Goal: Navigation & Orientation: Find specific page/section

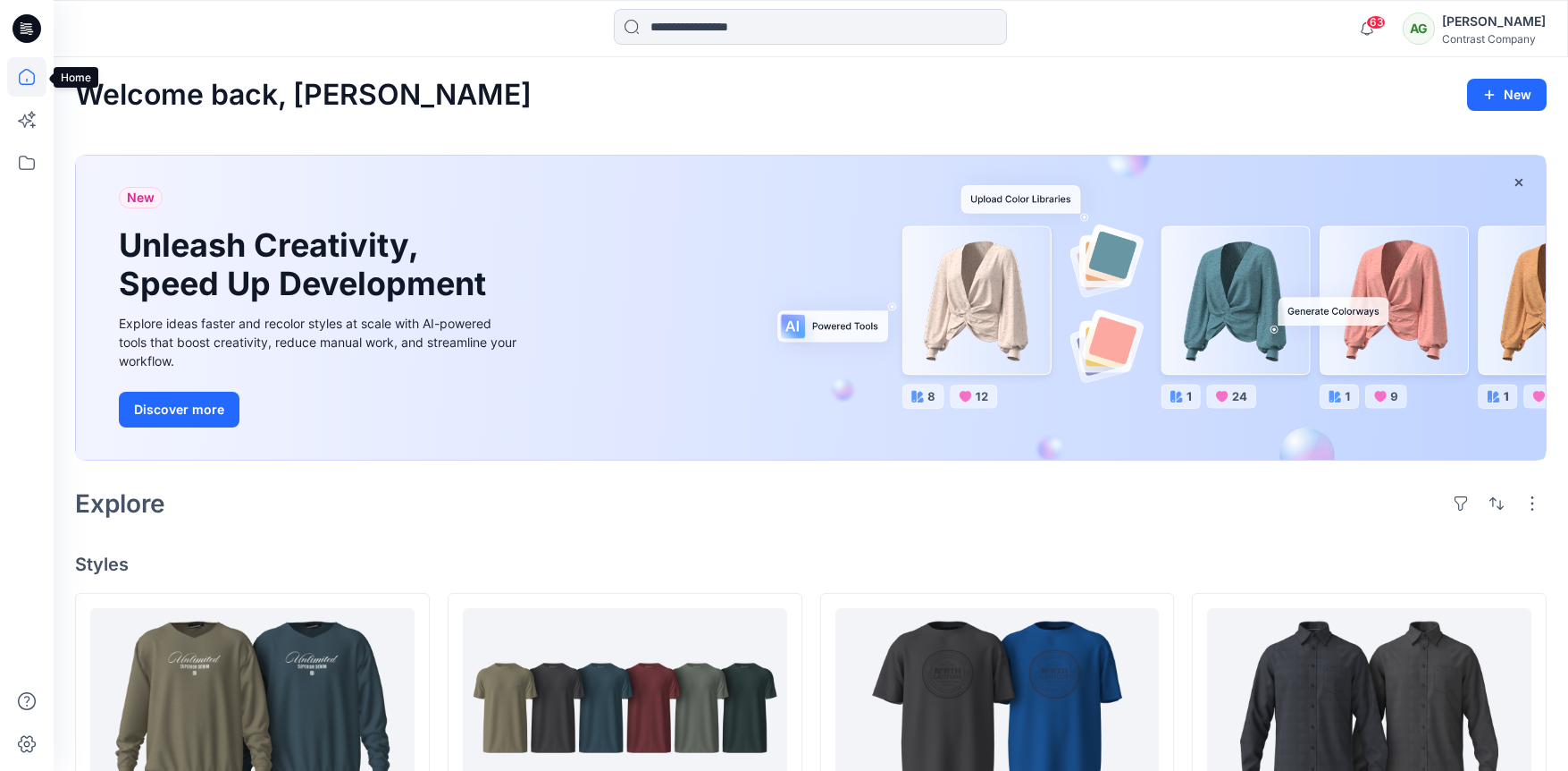
click at [26, 82] on icon at bounding box center [27, 78] width 40 height 40
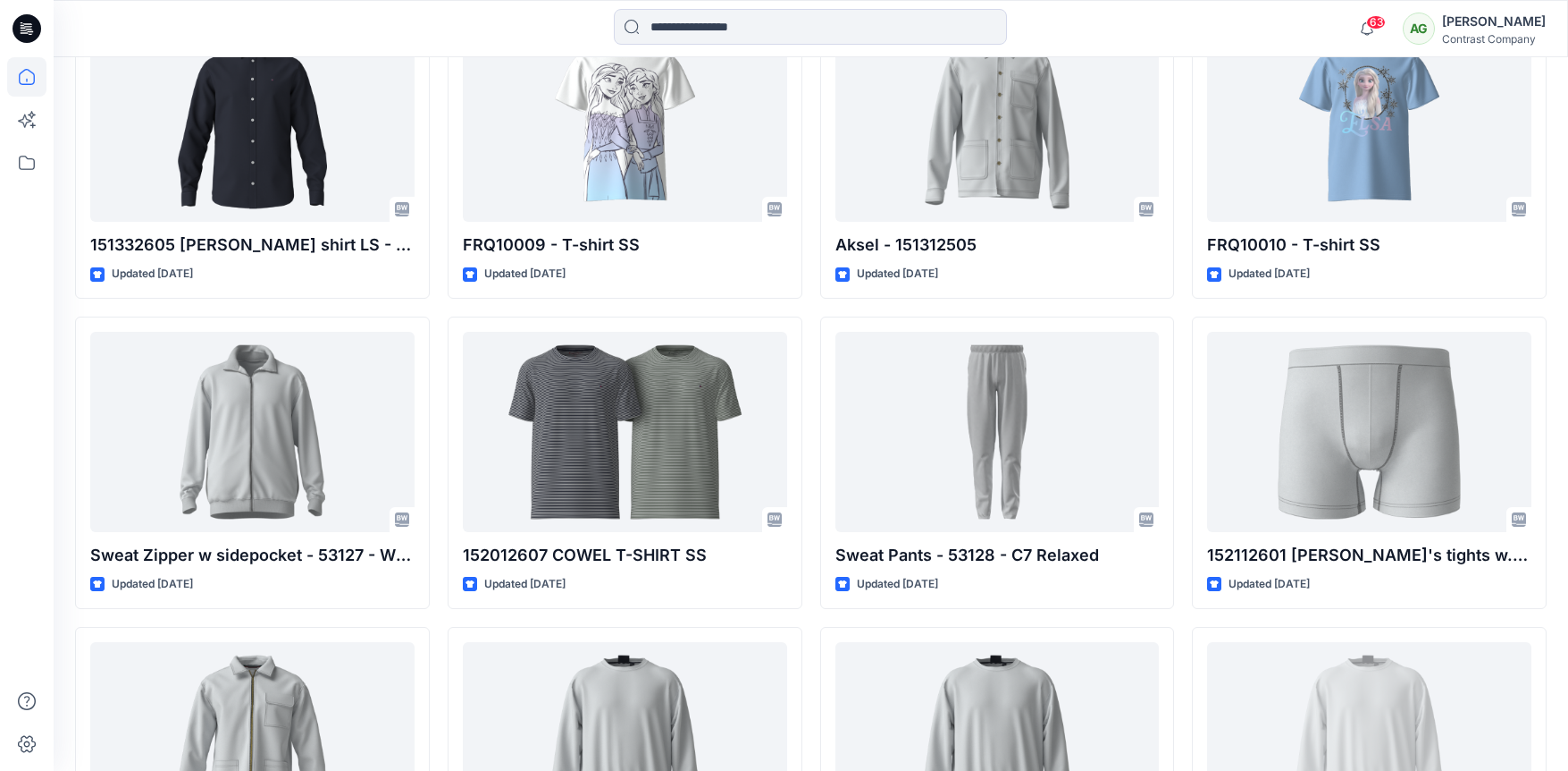
scroll to position [1822, 0]
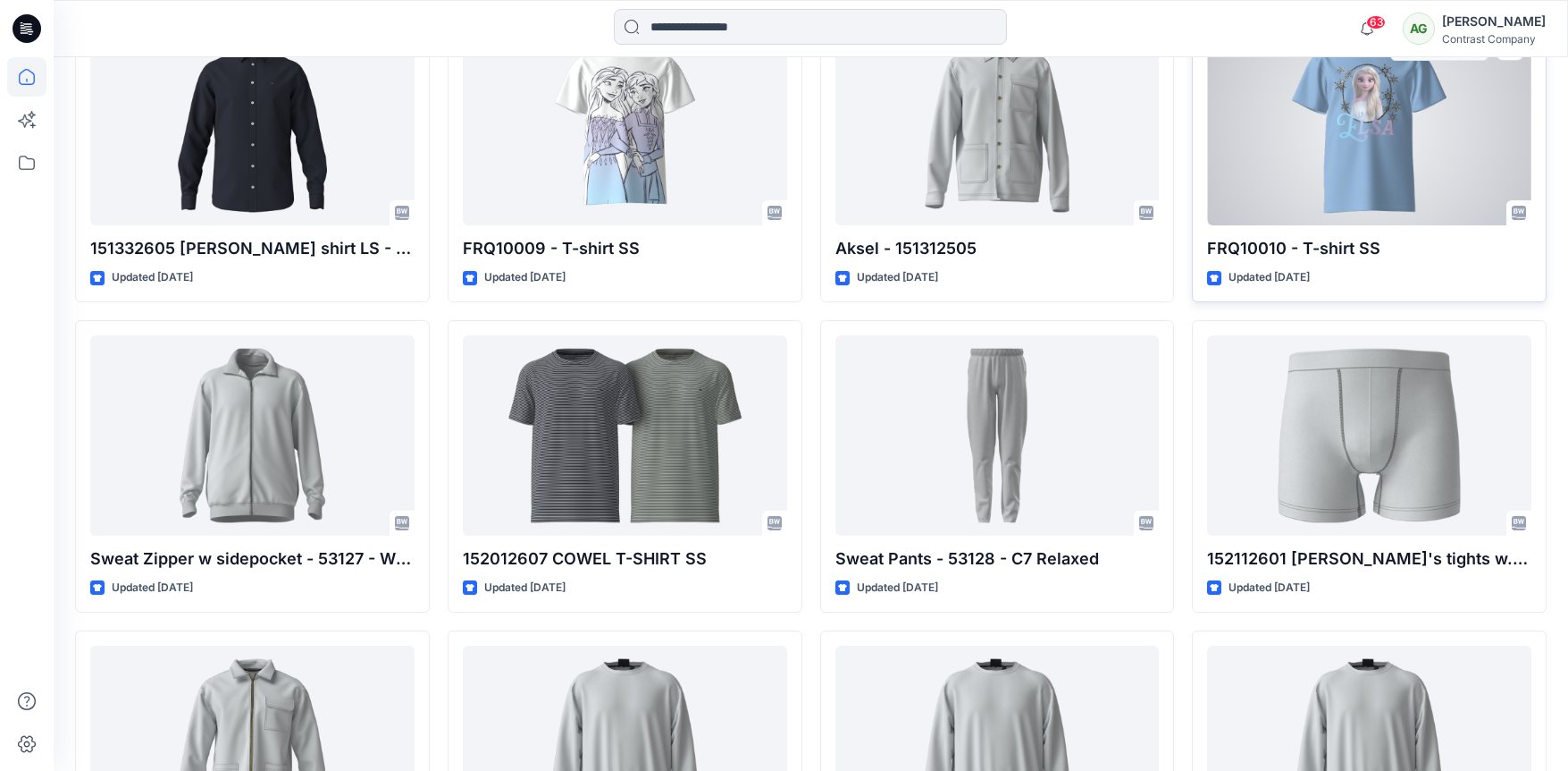
click at [1353, 135] on div at bounding box center [1369, 124] width 324 height 200
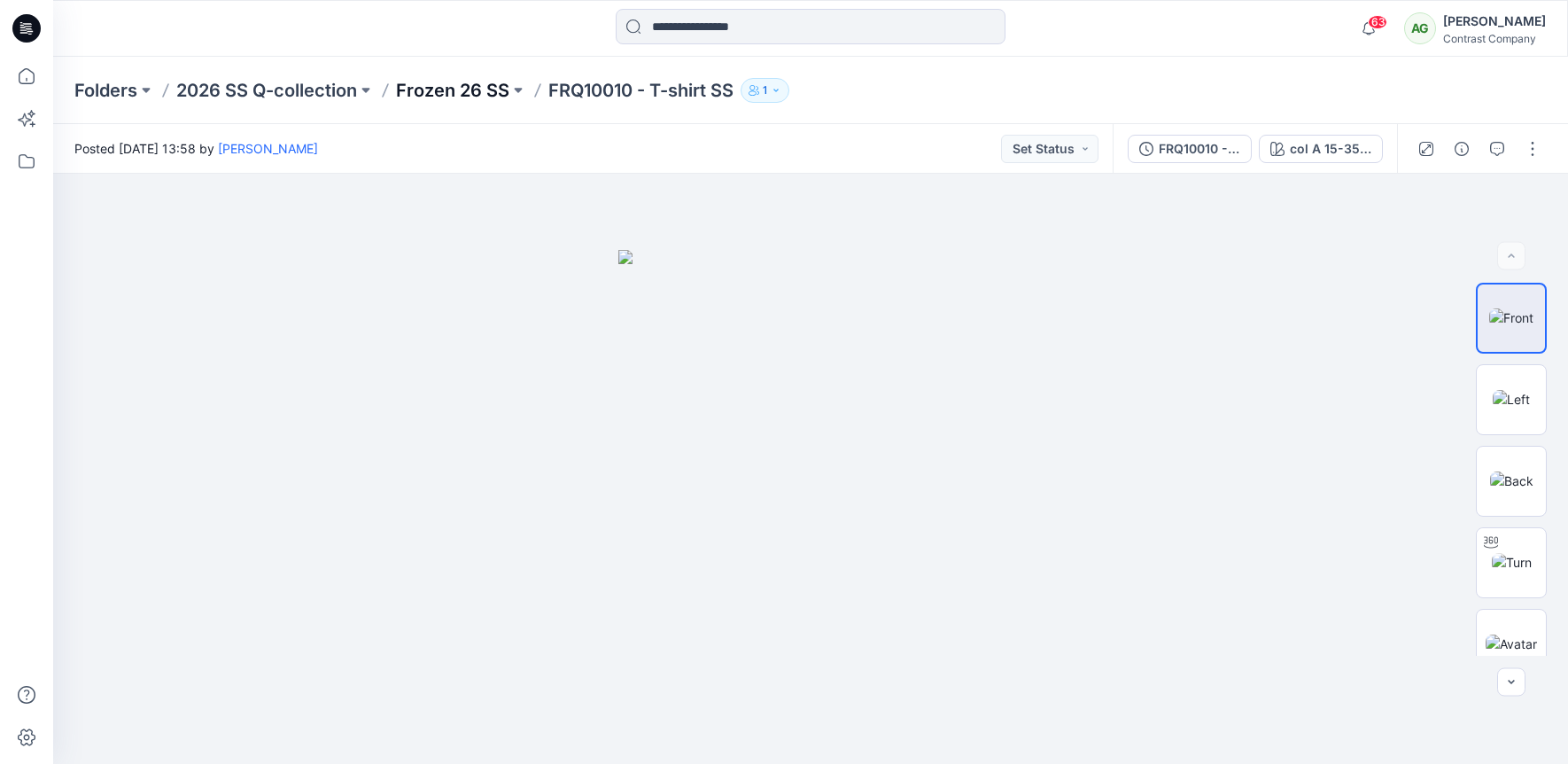
click at [430, 89] on p "Frozen 26 SS" at bounding box center [452, 90] width 113 height 25
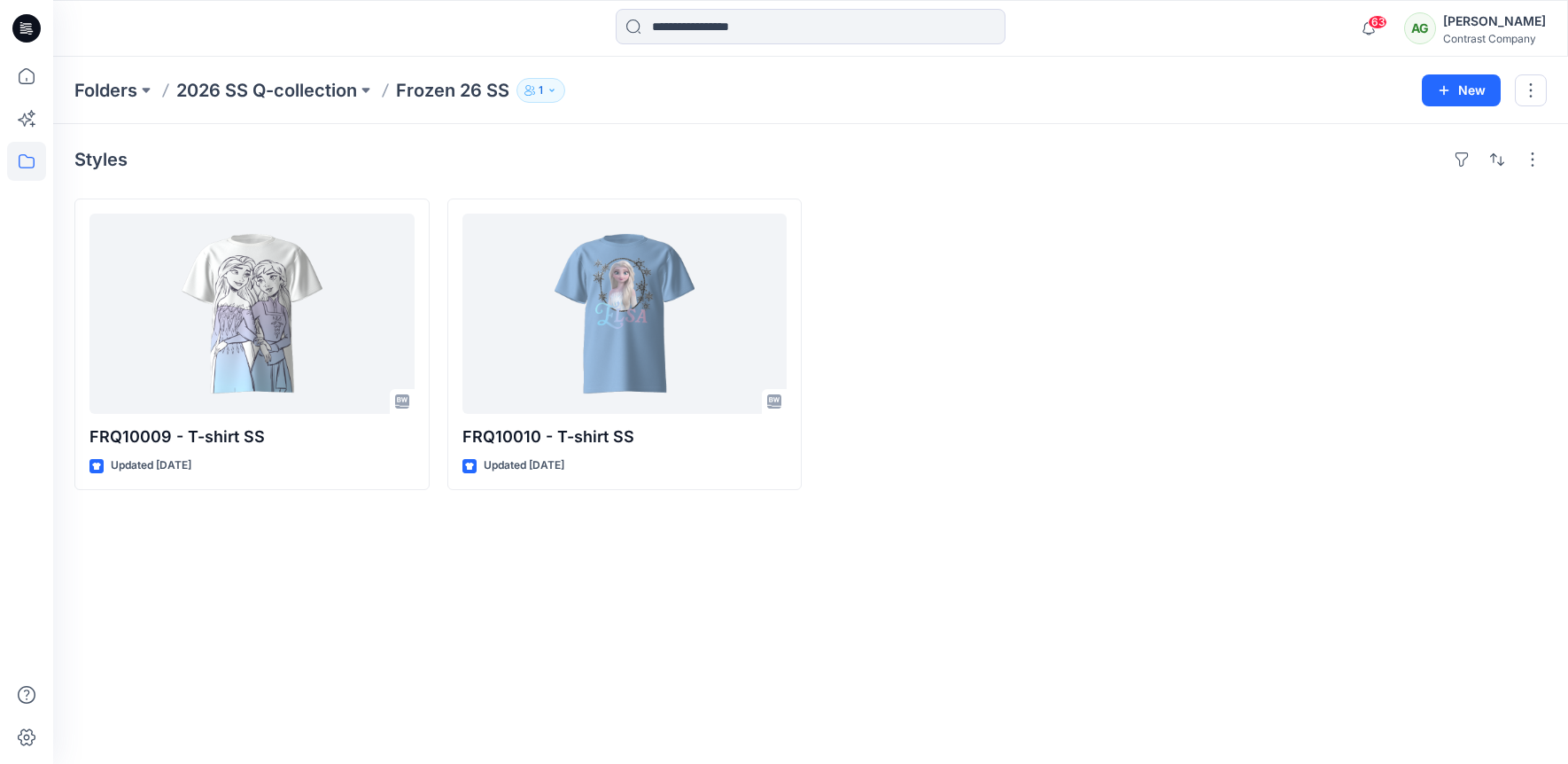
click at [262, 91] on p "2026 SS Q-collection" at bounding box center [266, 90] width 180 height 25
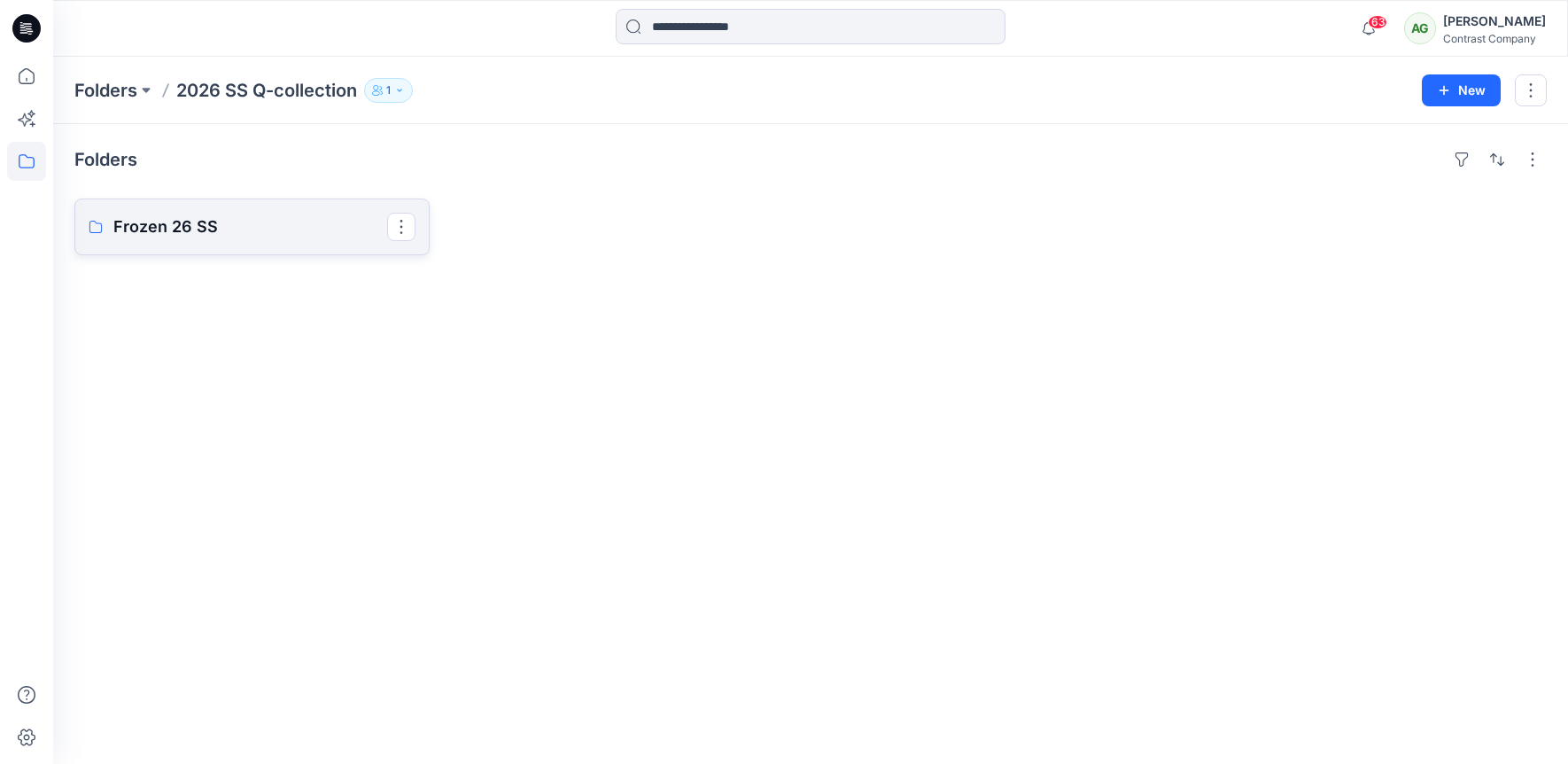
click at [170, 229] on p "Frozen 26 SS" at bounding box center [250, 226] width 274 height 25
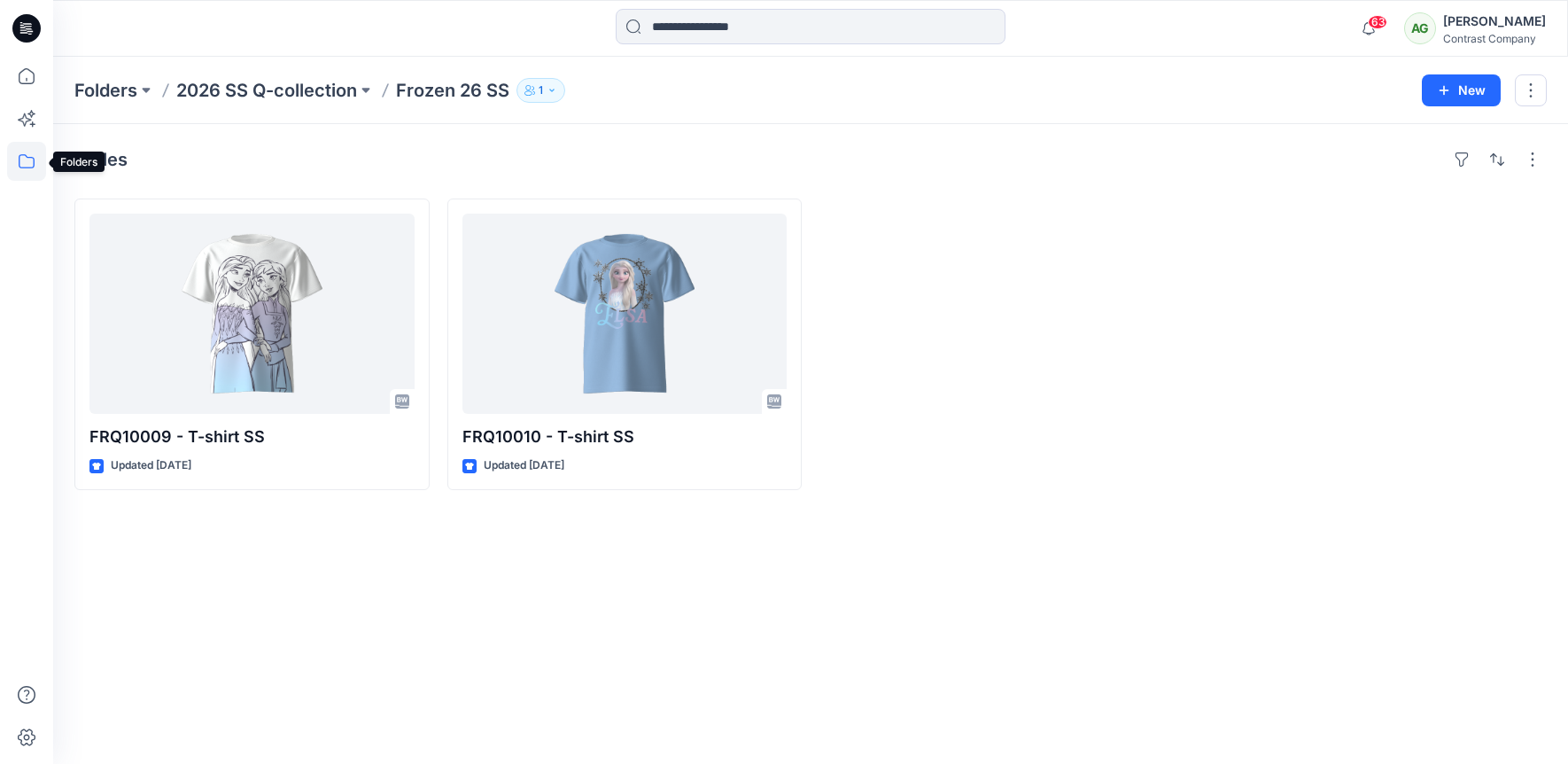
click at [27, 162] on icon at bounding box center [27, 162] width 39 height 39
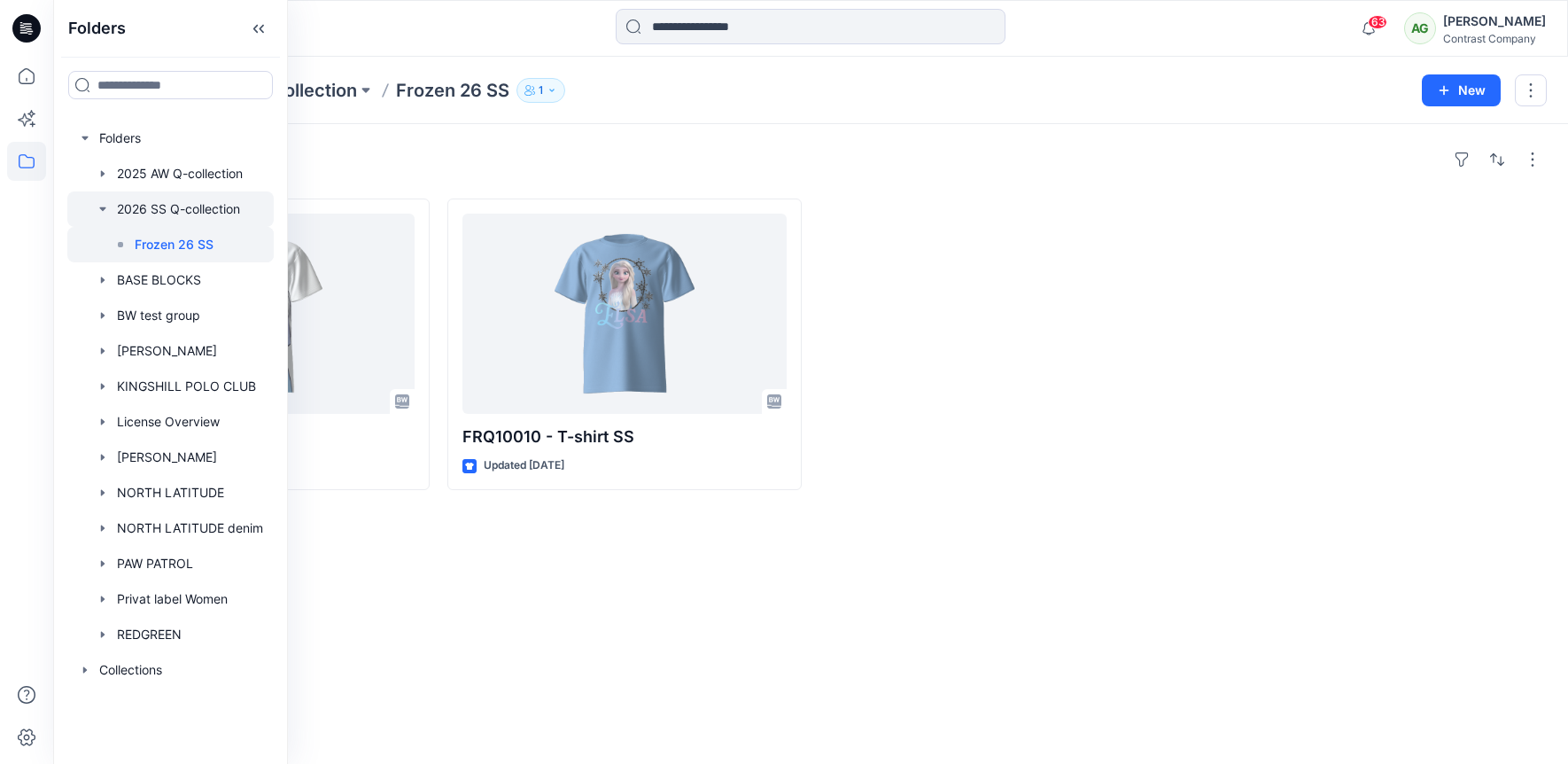
click at [149, 202] on div at bounding box center [170, 209] width 206 height 35
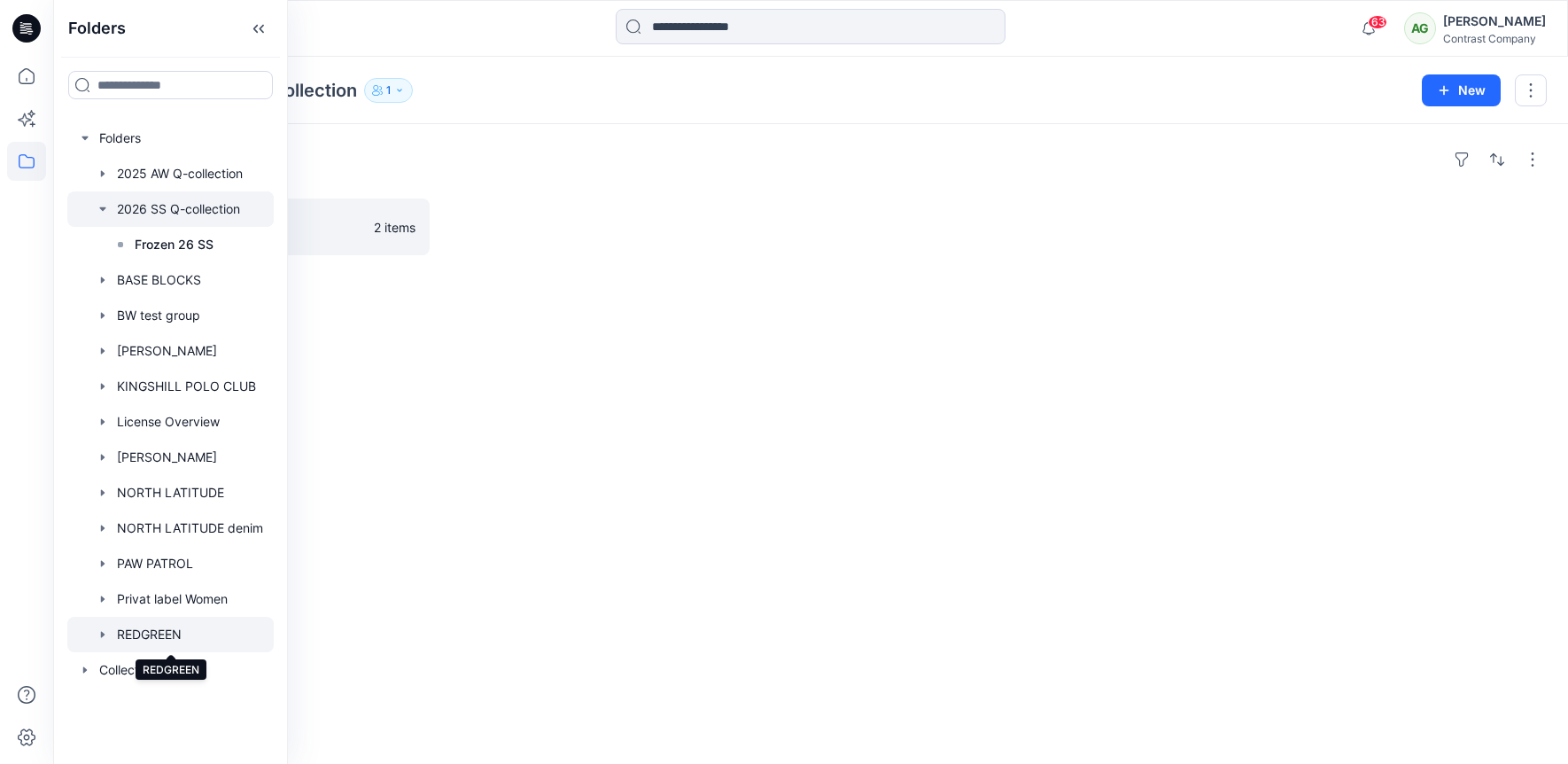
click at [166, 634] on div at bounding box center [170, 634] width 206 height 35
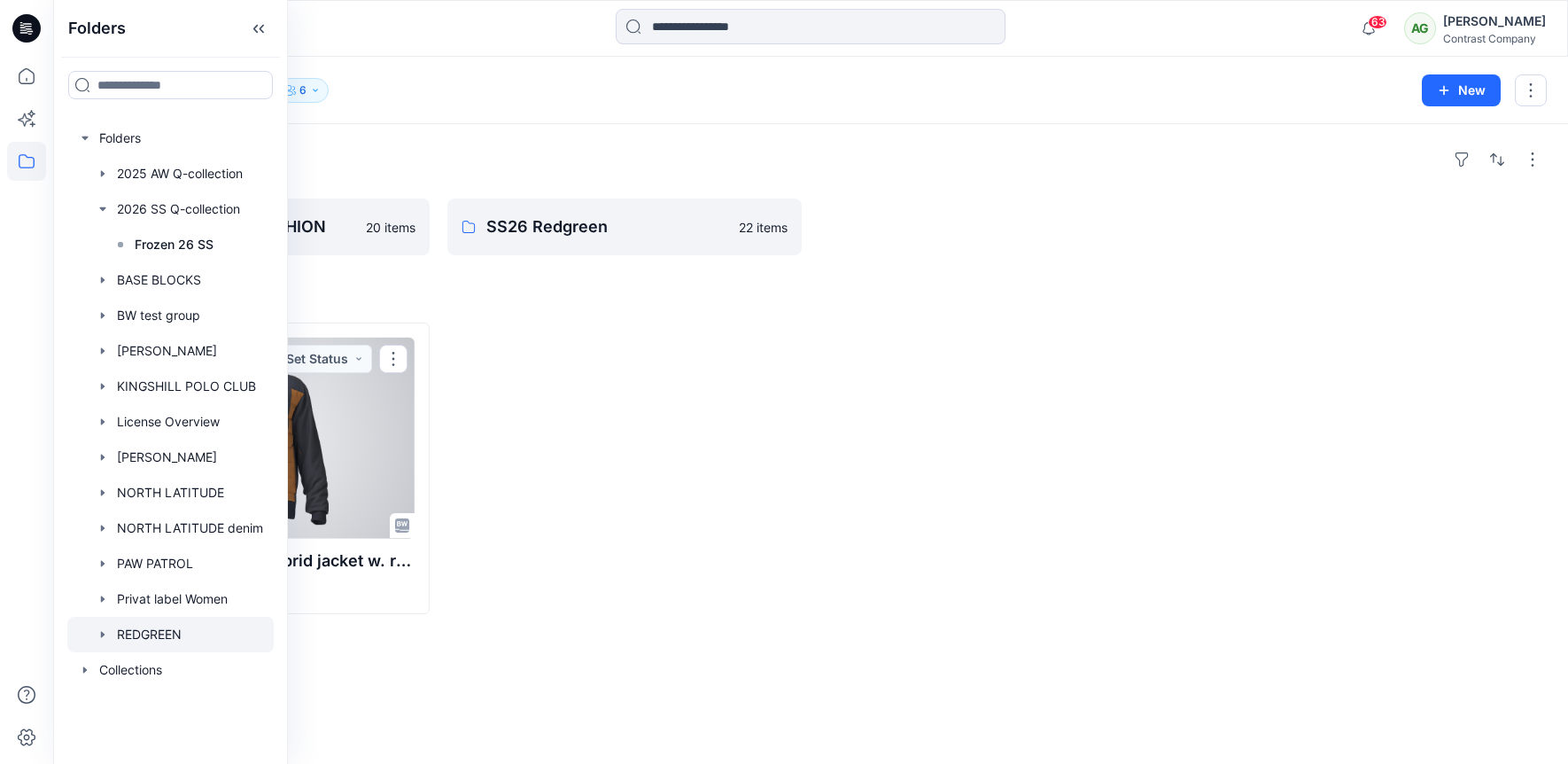
click at [345, 433] on div at bounding box center [252, 437] width 325 height 200
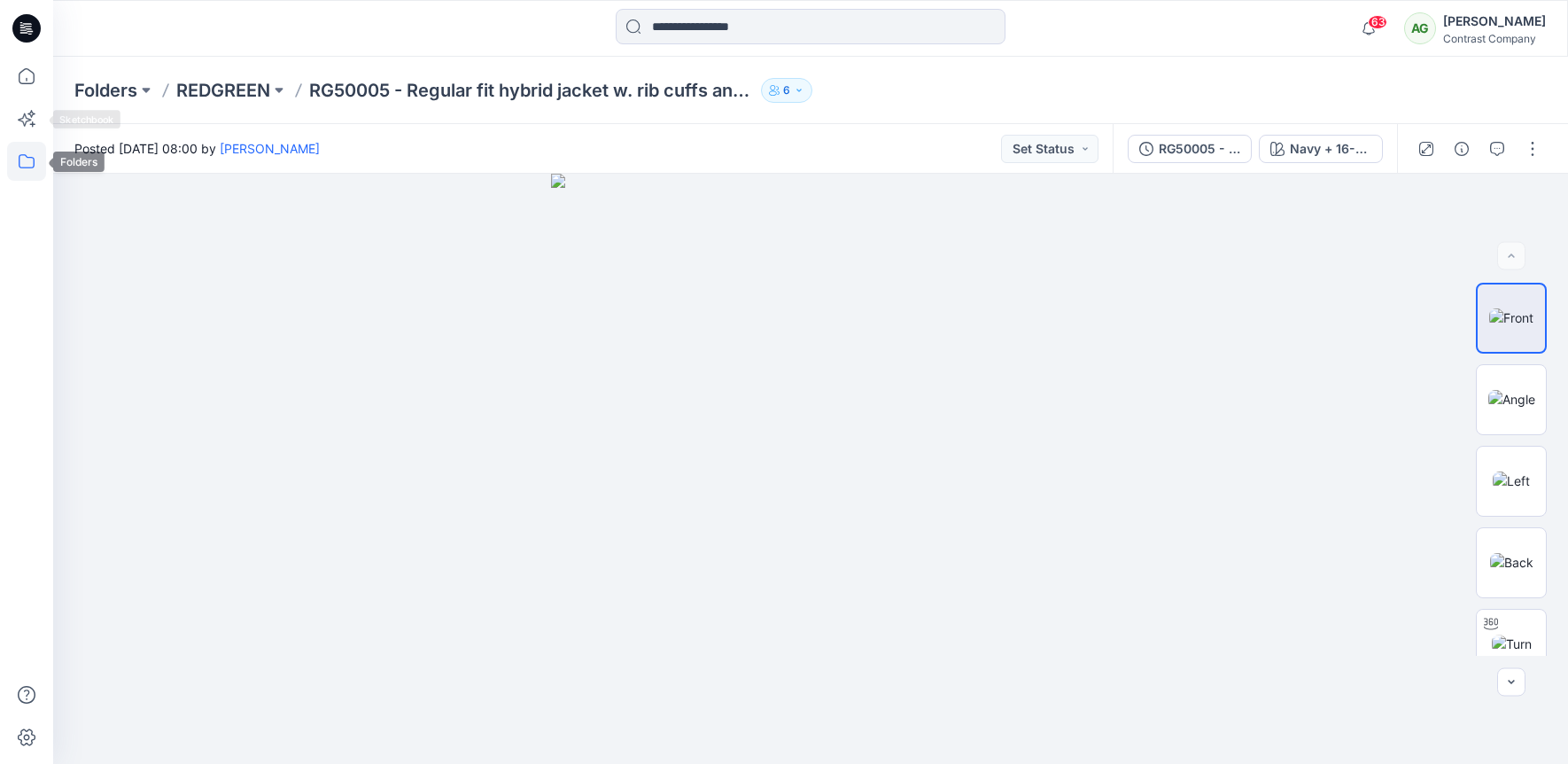
click at [22, 157] on icon at bounding box center [27, 162] width 39 height 39
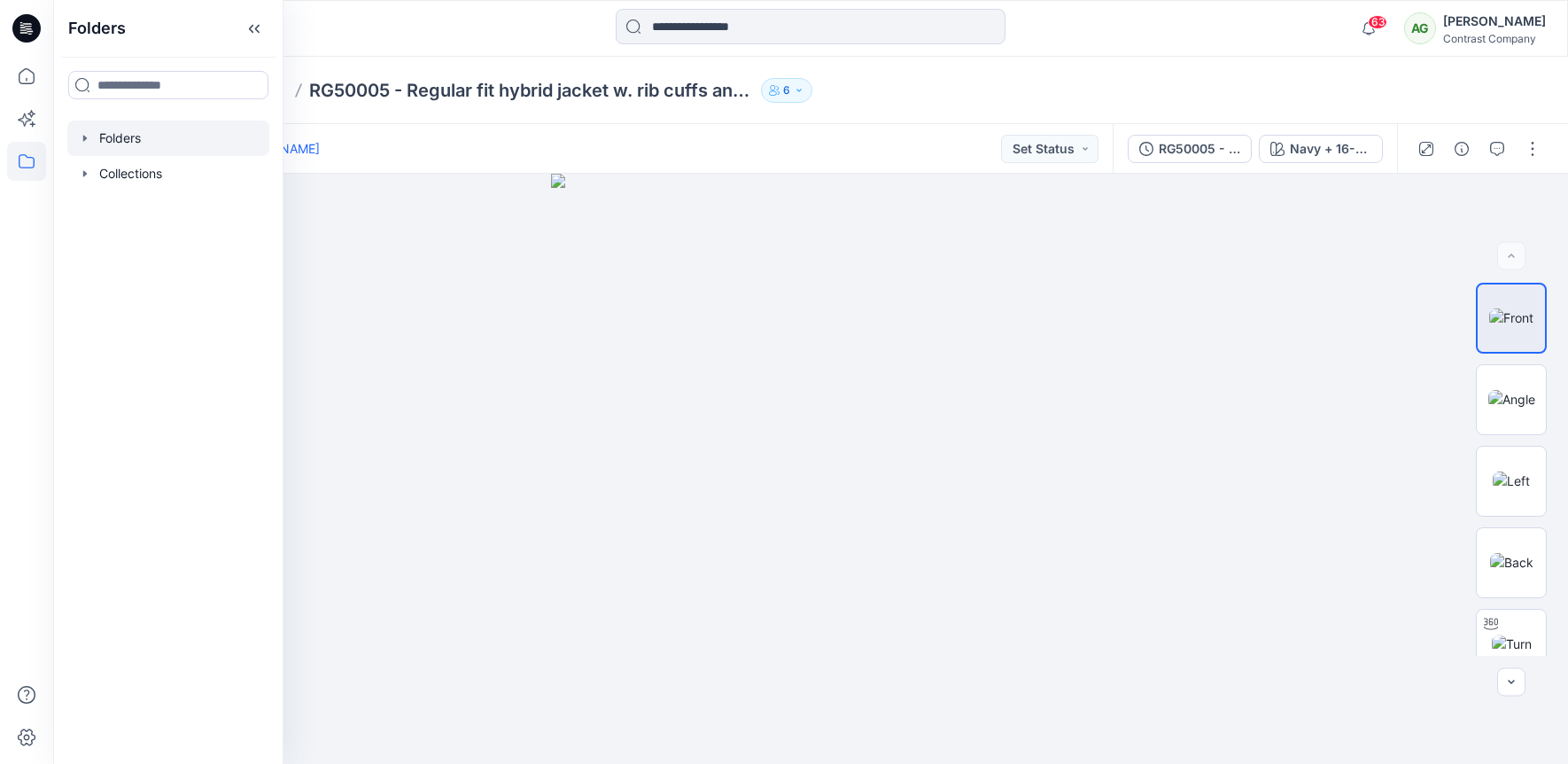
click at [101, 135] on div at bounding box center [168, 138] width 202 height 35
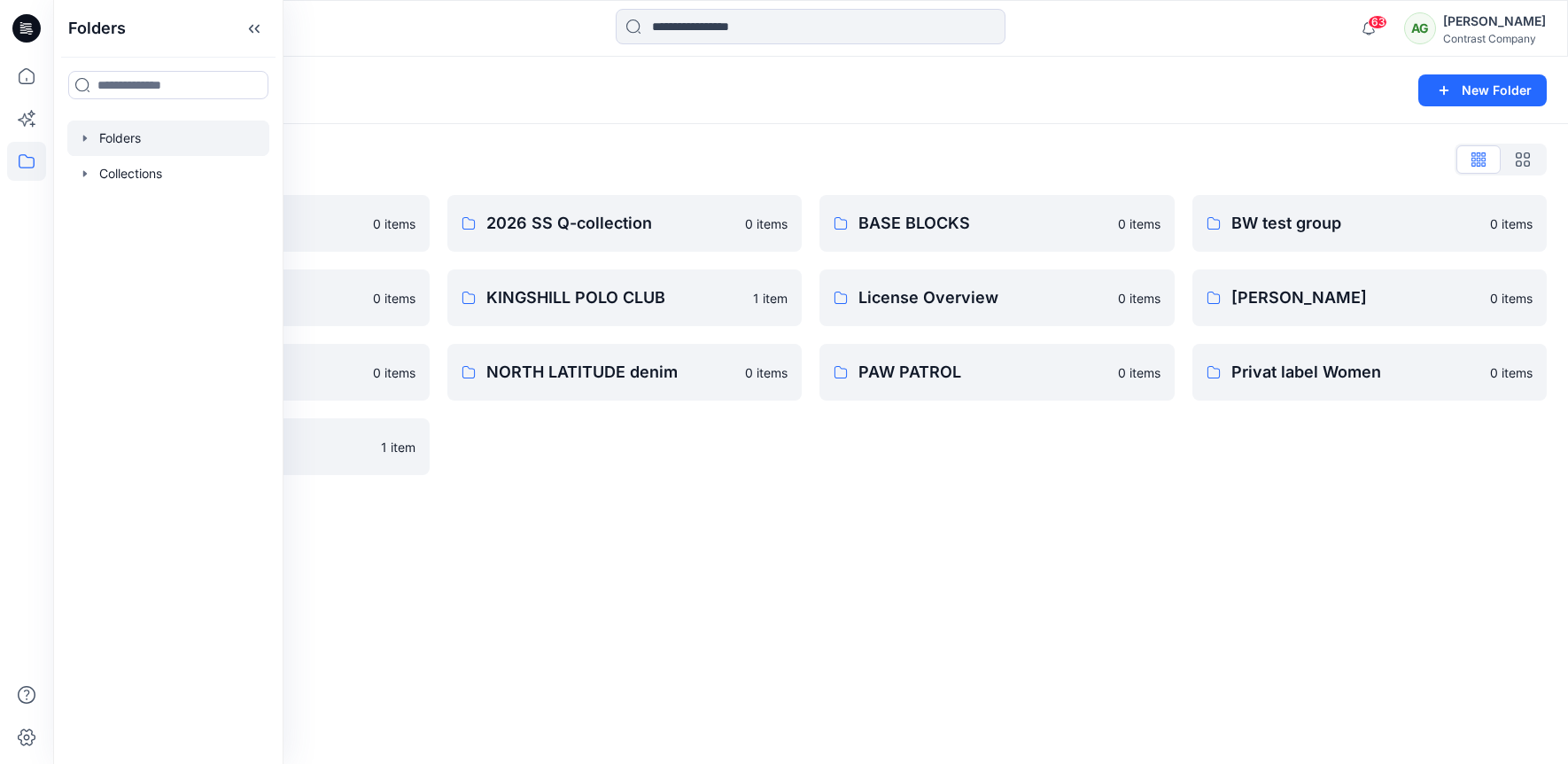
click at [548, 521] on div "Folders New Folder Folders List 2025 AW Q-collection 0 items [PERSON_NAME] 0 it…" at bounding box center [810, 410] width 1515 height 707
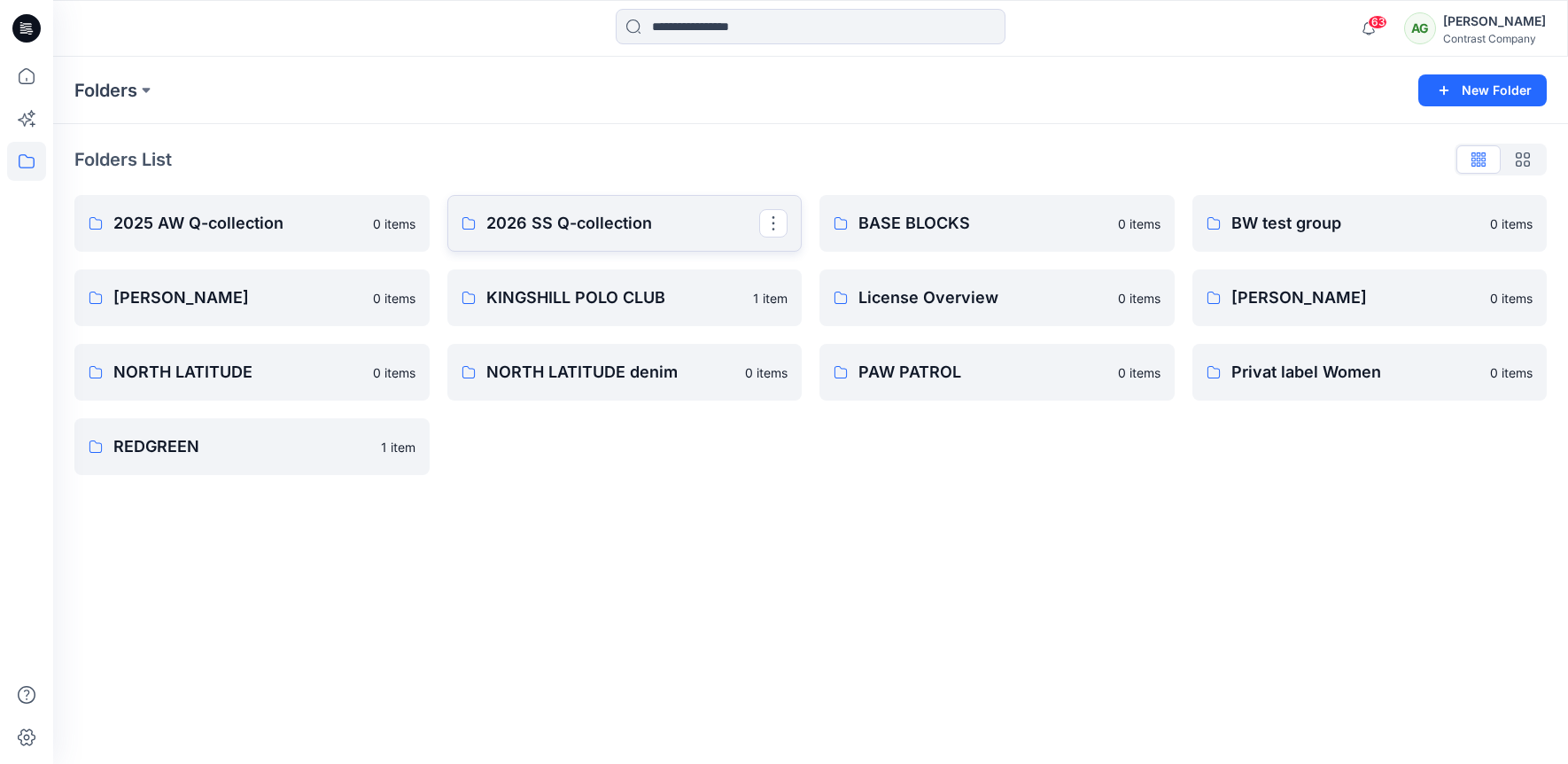
click at [586, 219] on p "2026 SS Q-collection" at bounding box center [623, 223] width 274 height 25
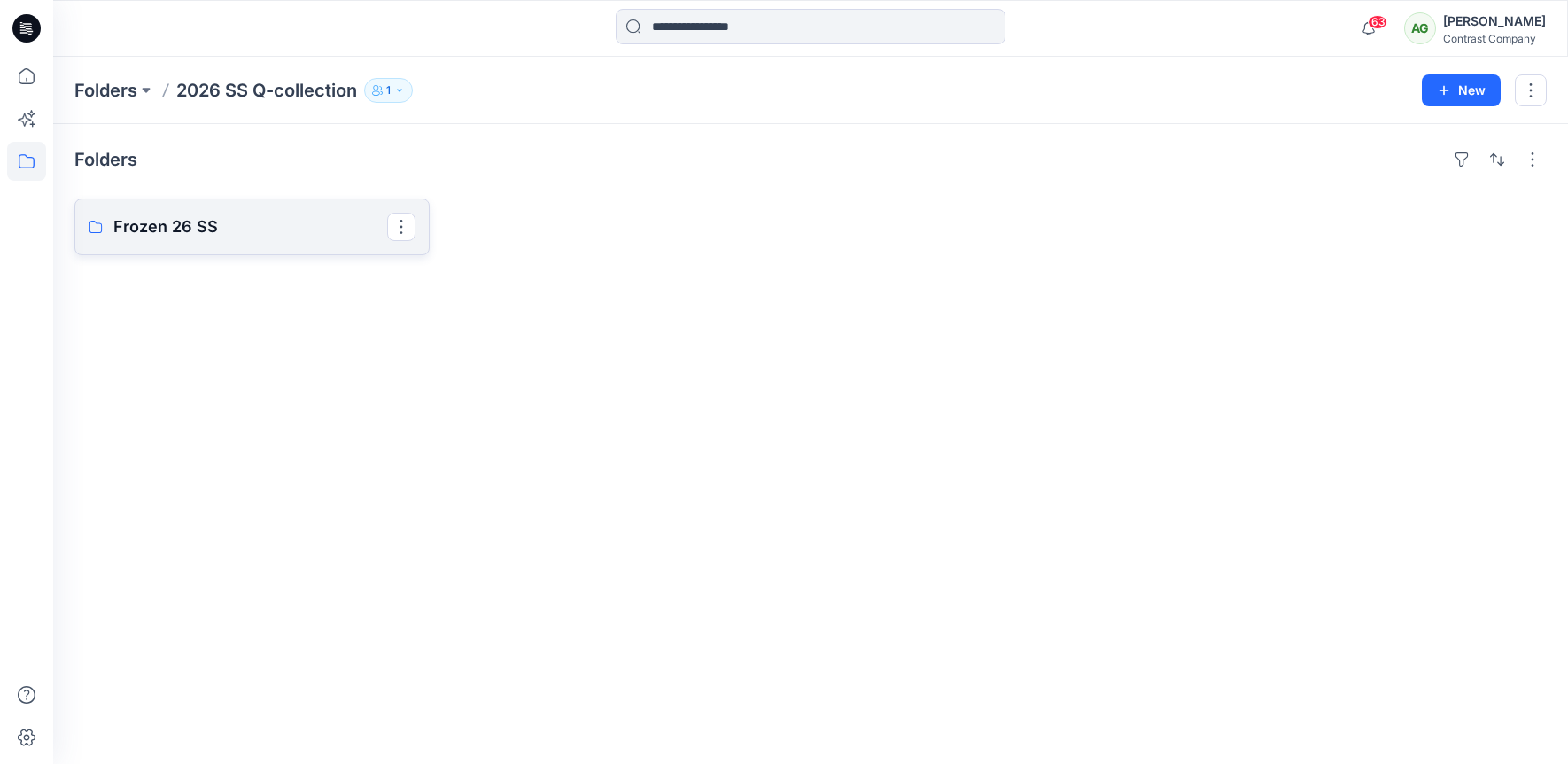
click at [184, 226] on p "Frozen 26 SS" at bounding box center [250, 226] width 274 height 25
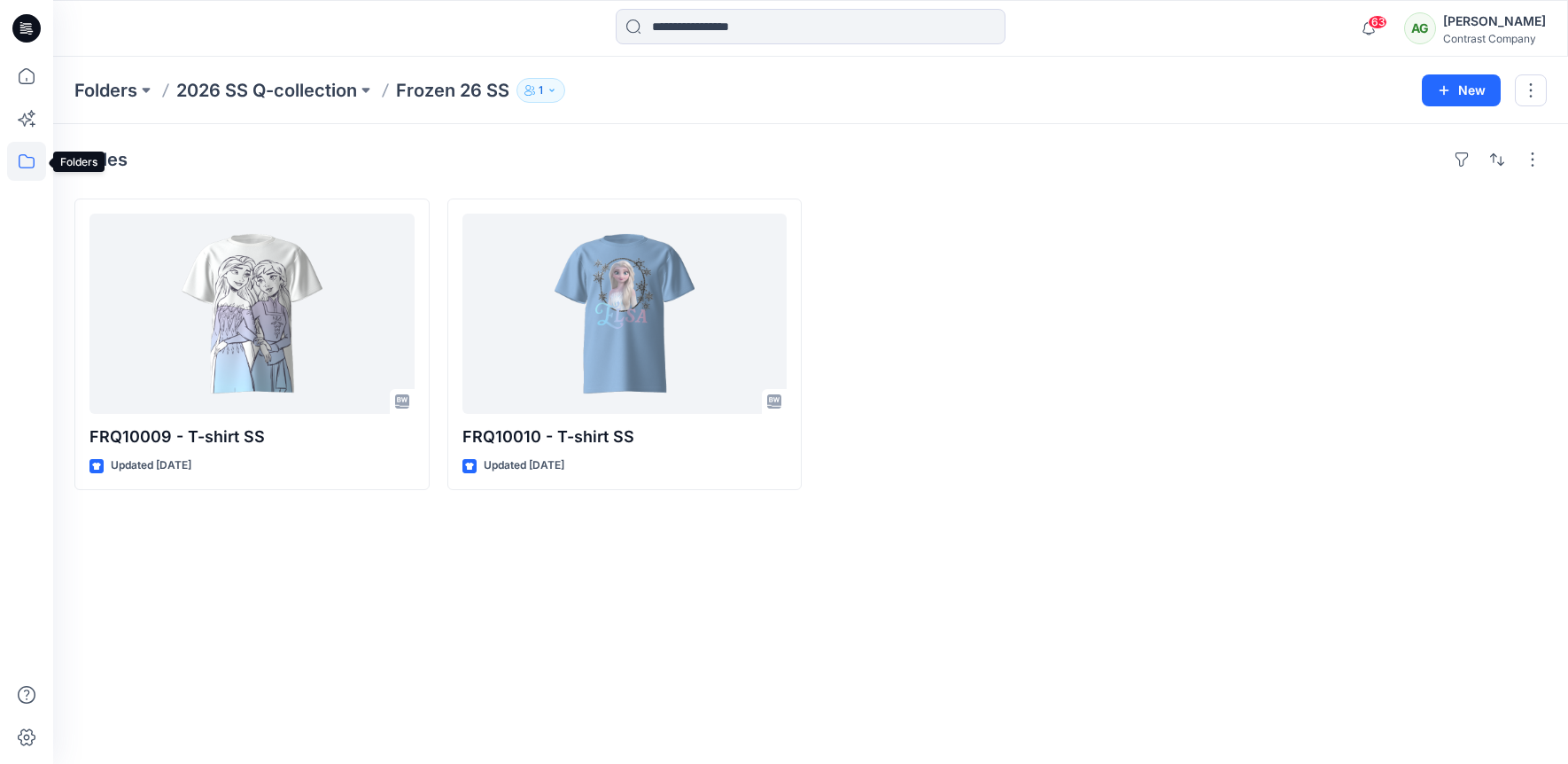
click at [25, 159] on icon at bounding box center [27, 162] width 39 height 39
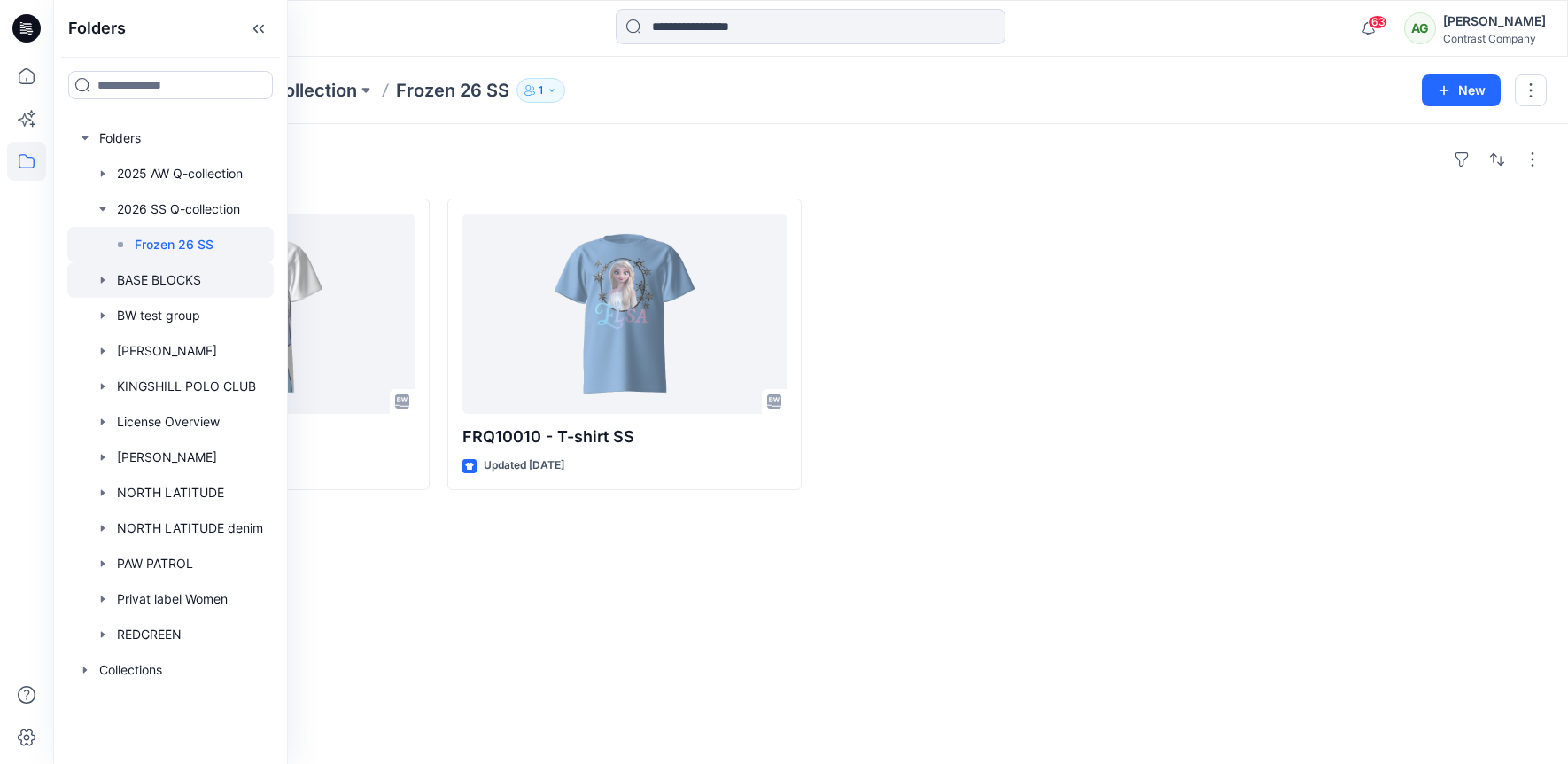
click at [150, 274] on div at bounding box center [170, 280] width 206 height 35
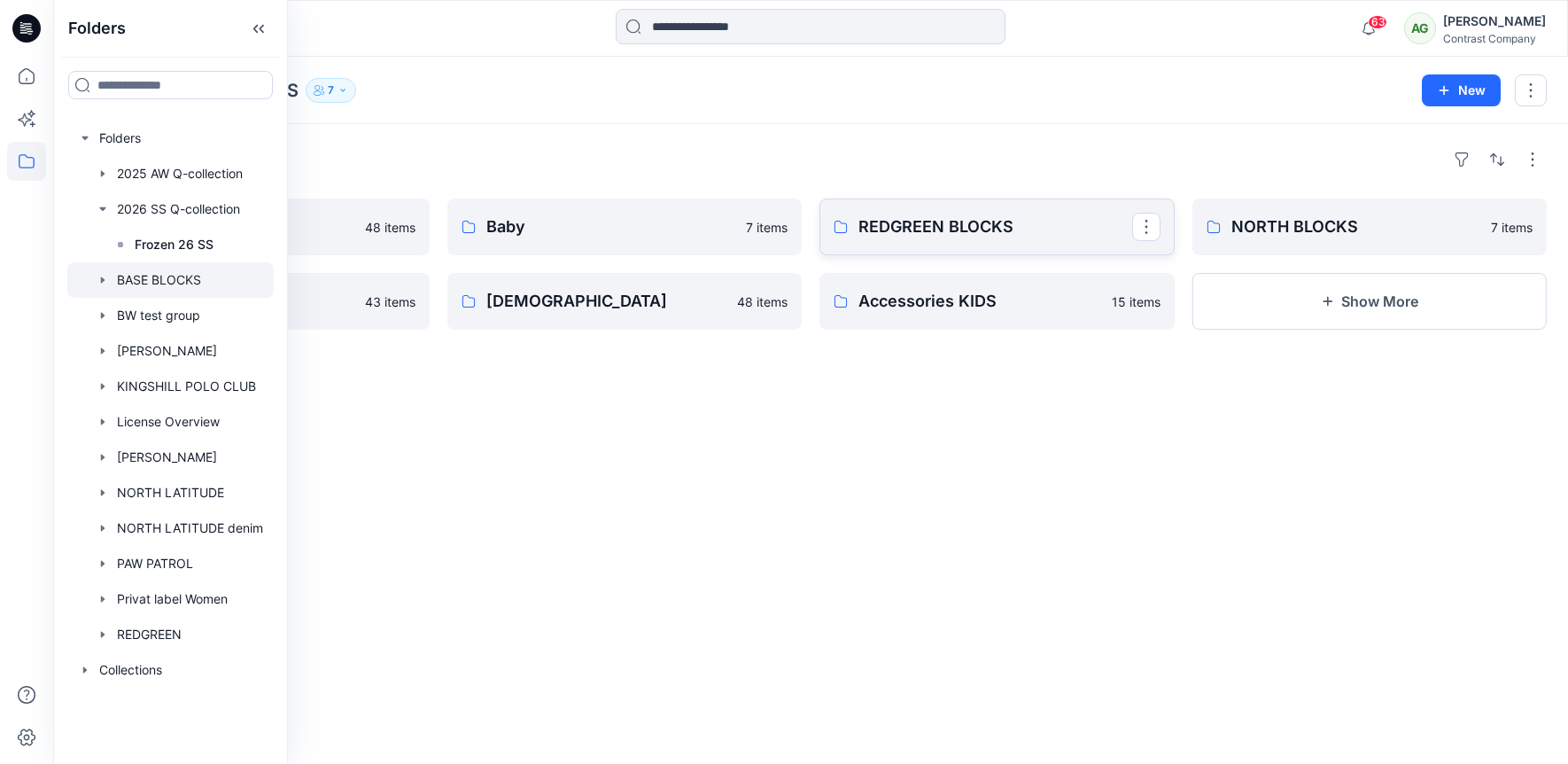
click at [931, 225] on p "REDGREEN BLOCKS" at bounding box center [995, 226] width 274 height 25
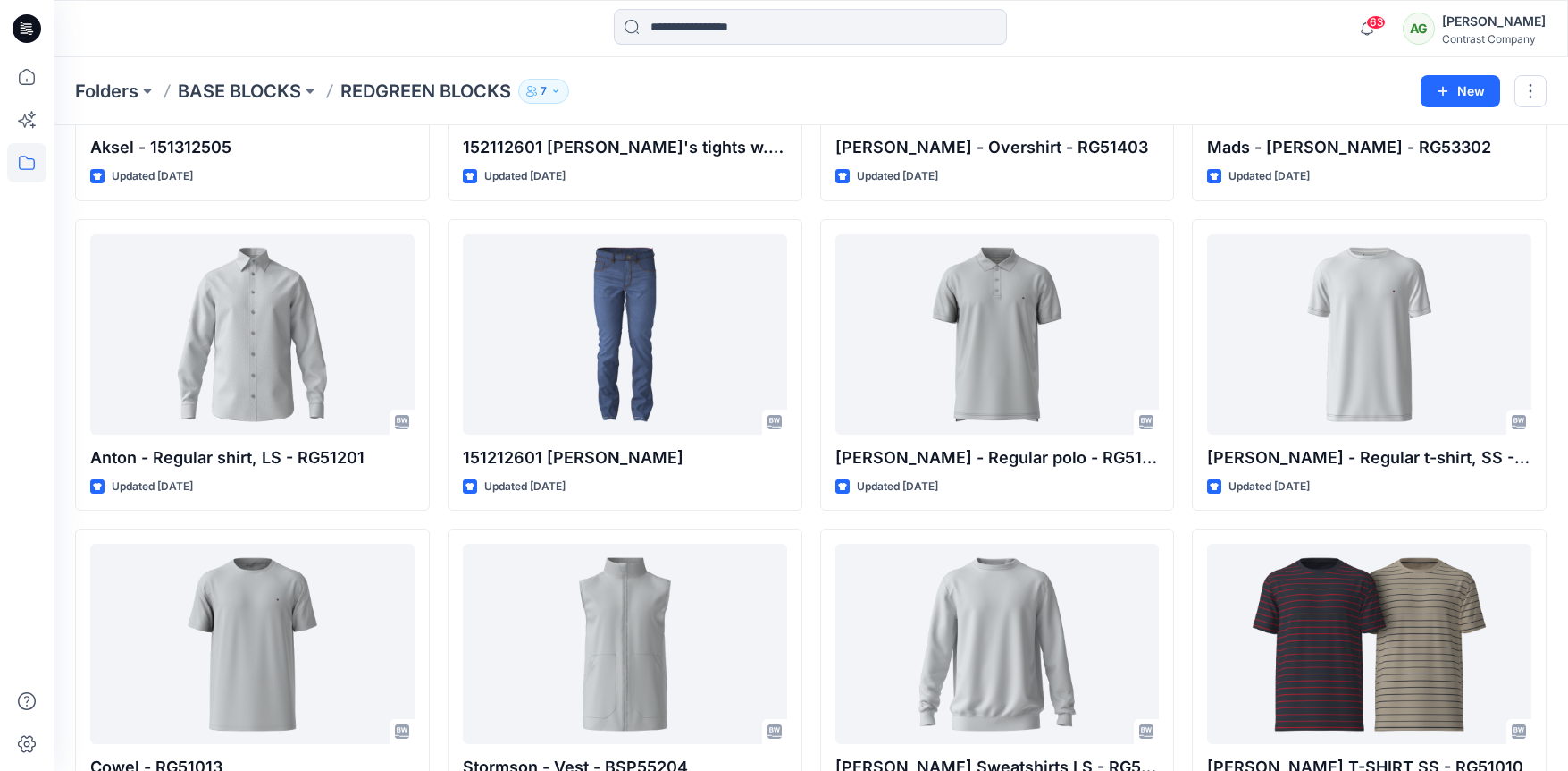
scroll to position [287, 0]
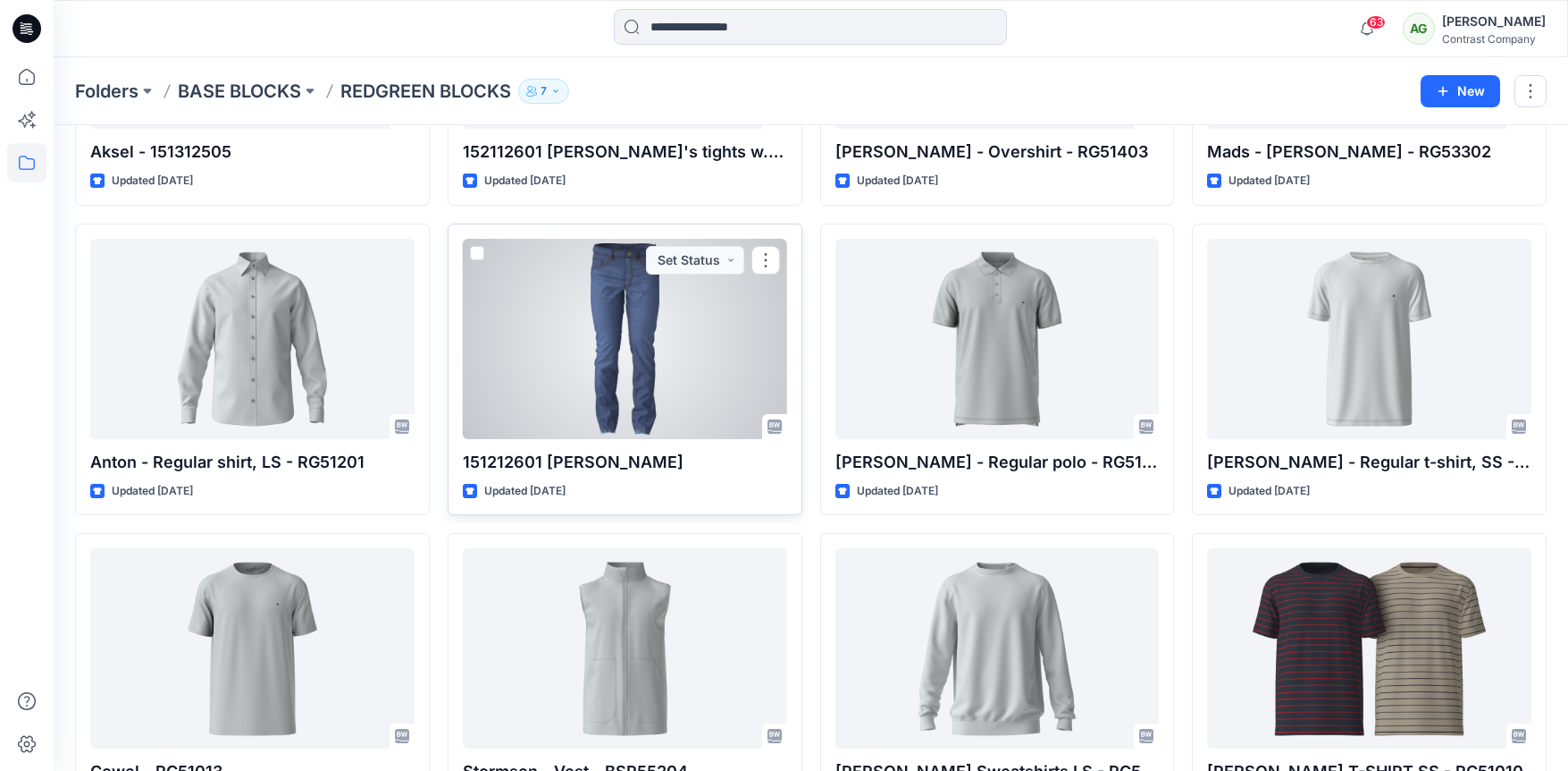
click at [637, 289] on div at bounding box center [624, 338] width 324 height 200
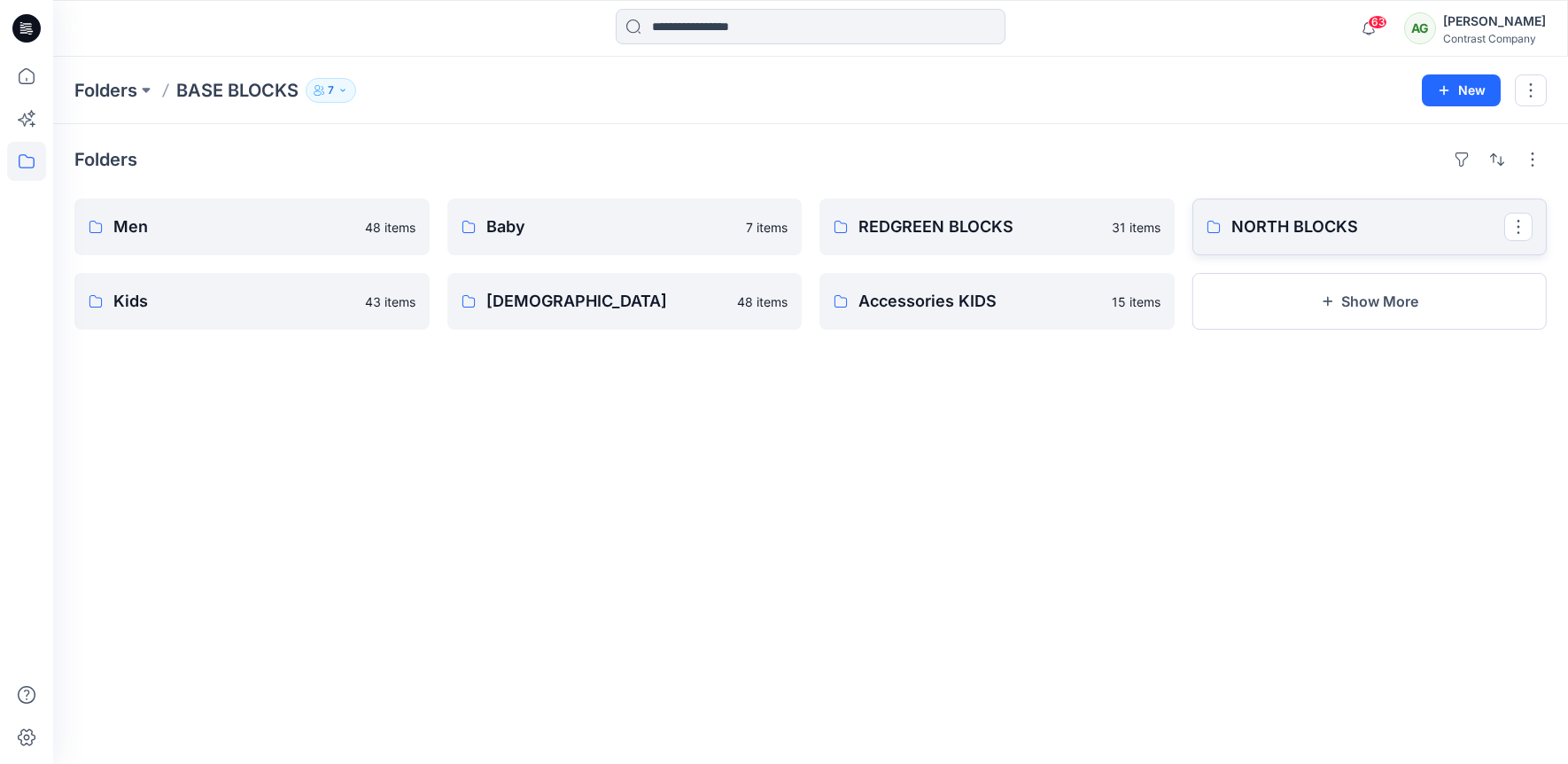
click at [1290, 223] on p "NORTH BLOCKS" at bounding box center [1368, 226] width 274 height 25
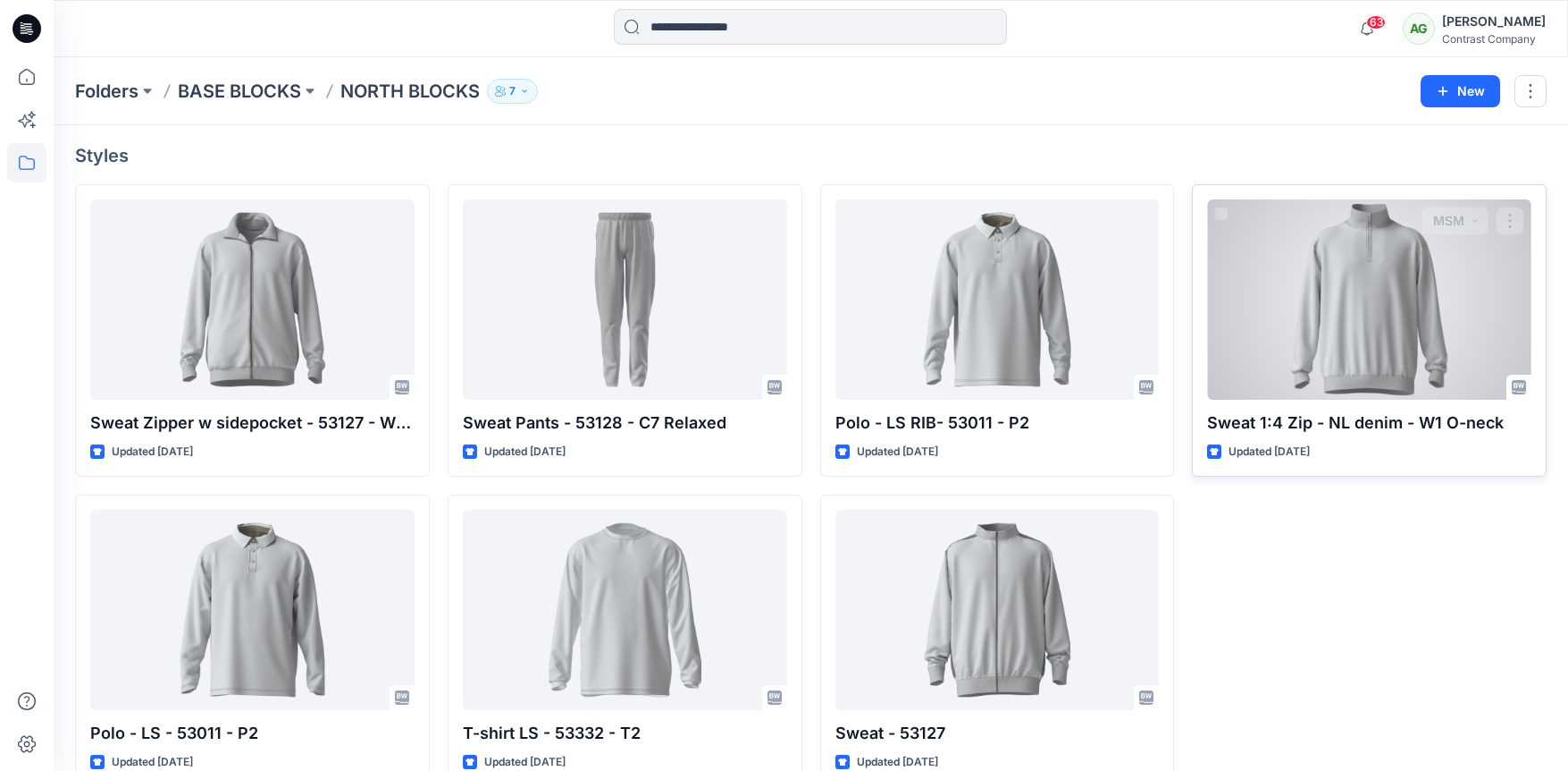
scroll to position [139, 0]
